Goal: Check status: Check status

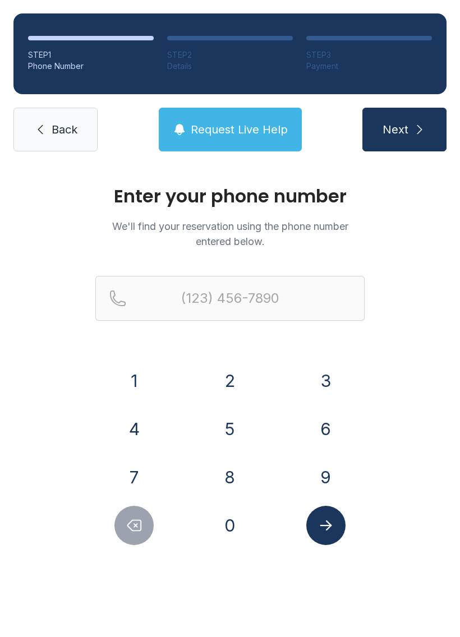
click at [332, 423] on button "6" at bounding box center [325, 428] width 39 height 39
click at [139, 473] on button "7" at bounding box center [133, 477] width 39 height 39
click at [221, 481] on button "8" at bounding box center [229, 477] width 39 height 39
click at [324, 373] on button "3" at bounding box center [325, 380] width 39 height 39
click at [137, 472] on button "7" at bounding box center [133, 477] width 39 height 39
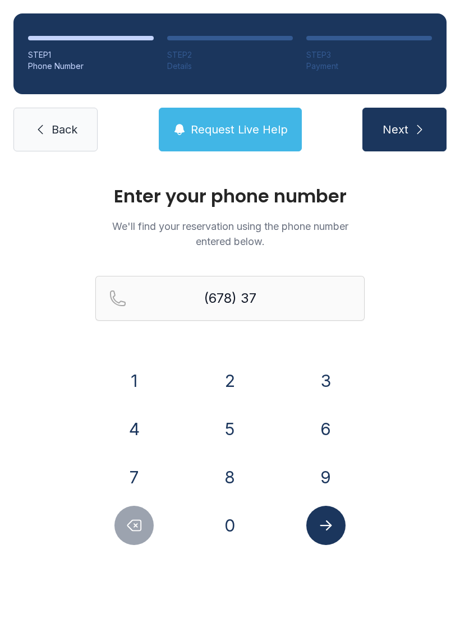
click at [323, 372] on button "3" at bounding box center [325, 380] width 39 height 39
click at [144, 470] on button "7" at bounding box center [133, 477] width 39 height 39
click at [328, 427] on button "6" at bounding box center [325, 428] width 39 height 39
click at [125, 471] on button "7" at bounding box center [133, 477] width 39 height 39
click at [227, 517] on button "0" at bounding box center [229, 525] width 39 height 39
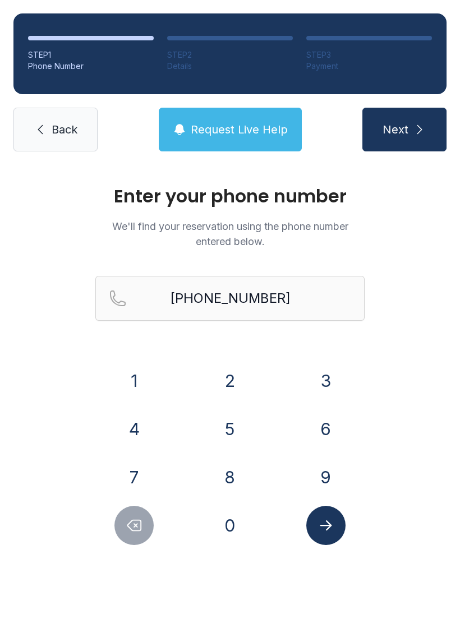
click at [329, 528] on icon "Submit lookup form" at bounding box center [326, 526] width 12 height 10
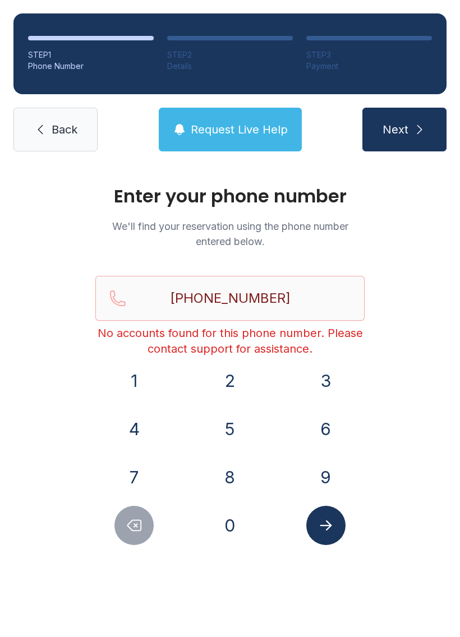
click at [249, 128] on span "Request Live Help" at bounding box center [239, 130] width 97 height 16
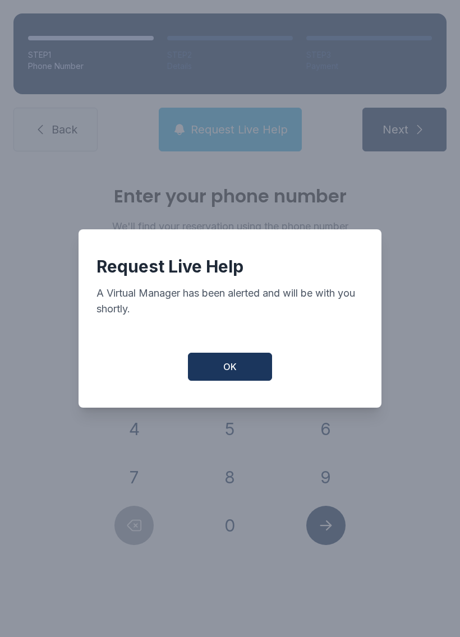
click at [225, 374] on span "OK" at bounding box center [229, 366] width 13 height 13
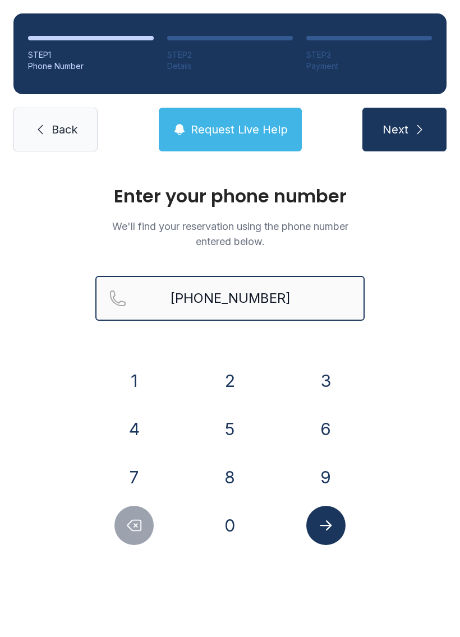
click at [314, 291] on input "[PHONE_NUMBER]" at bounding box center [229, 298] width 269 height 45
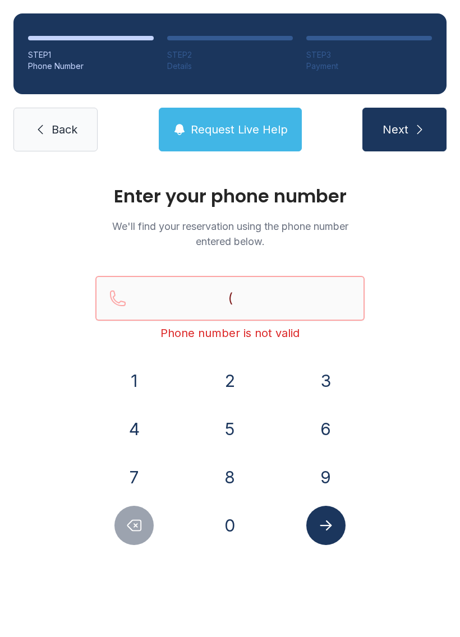
type input "("
click at [398, 234] on div "Enter your phone number We'll find your reservation using the phone number ente…" at bounding box center [230, 377] width 460 height 425
click at [208, 125] on span "Request Live Help" at bounding box center [239, 130] width 97 height 16
